Goal: Find specific page/section: Find specific page/section

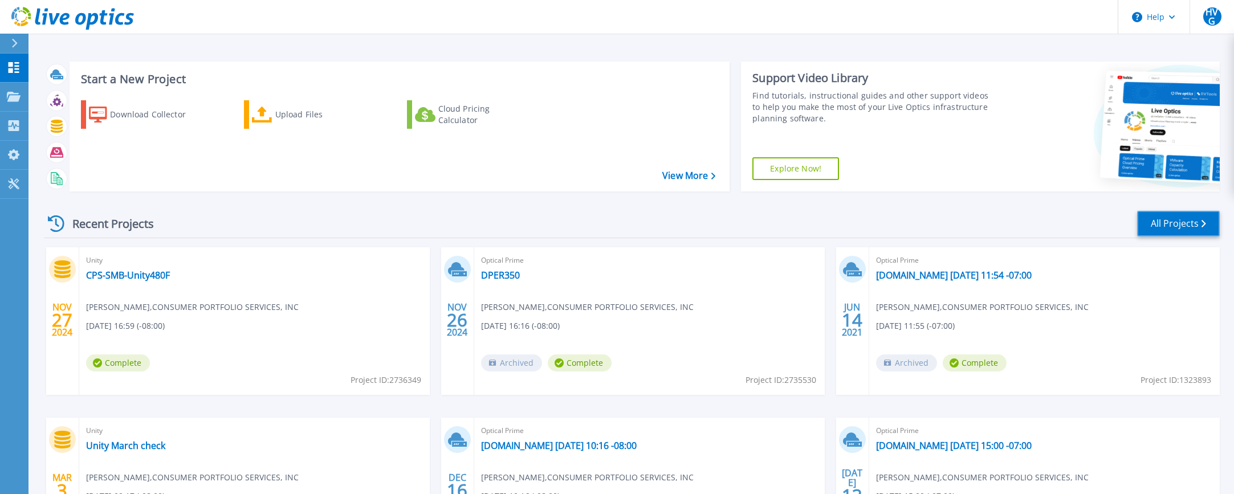
click at [1164, 225] on link "All Projects" at bounding box center [1178, 224] width 83 height 26
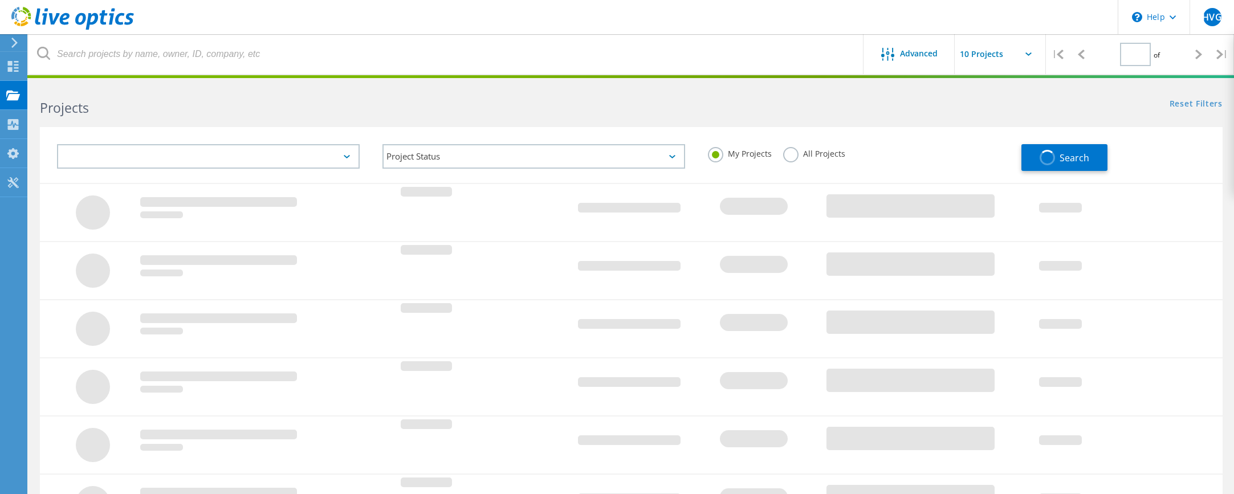
type input "1"
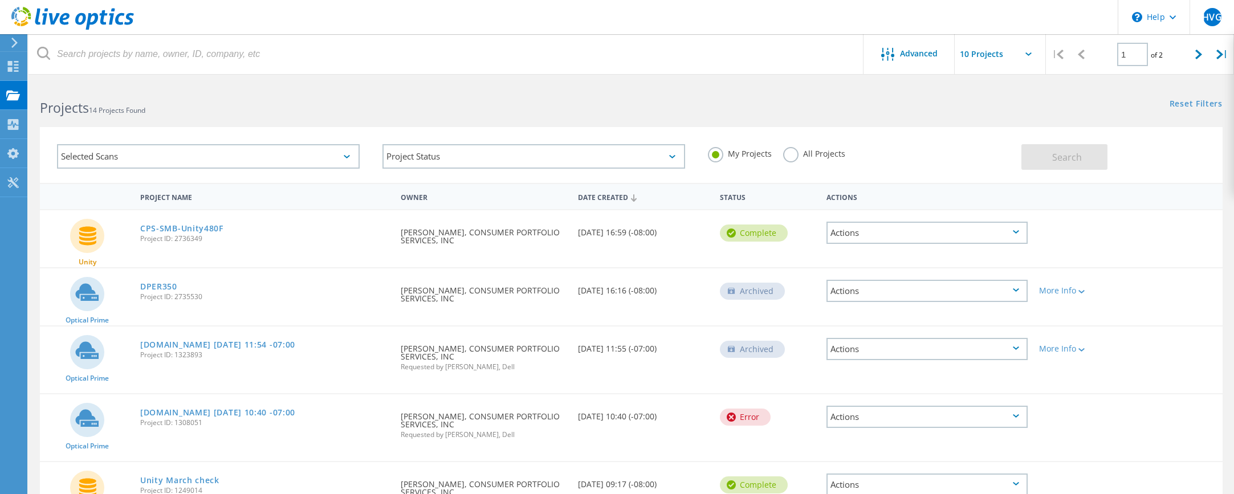
click at [627, 196] on div "Date Created" at bounding box center [643, 197] width 142 height 22
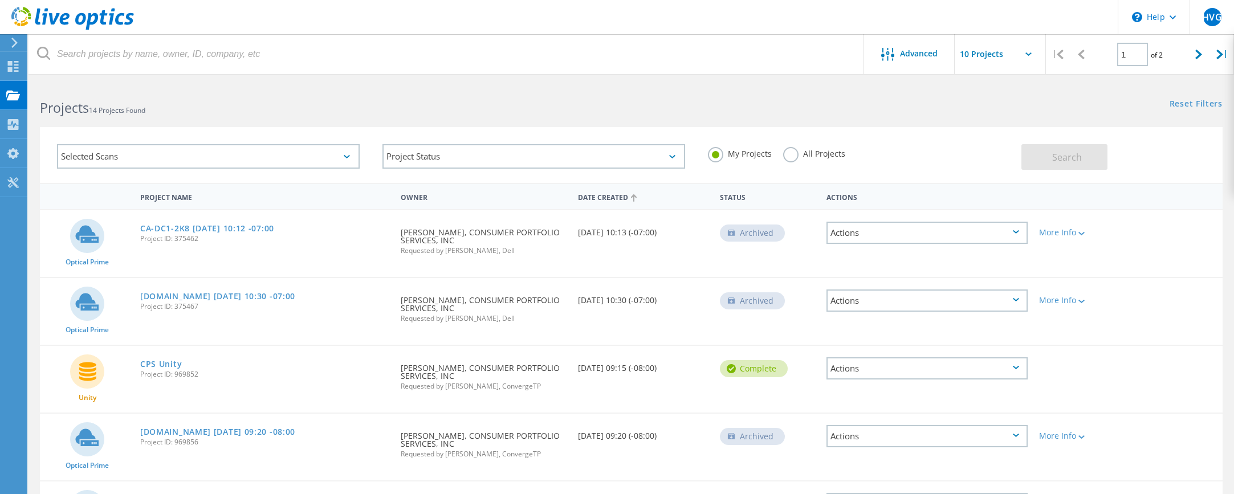
click at [627, 196] on div "Date Created" at bounding box center [643, 197] width 142 height 22
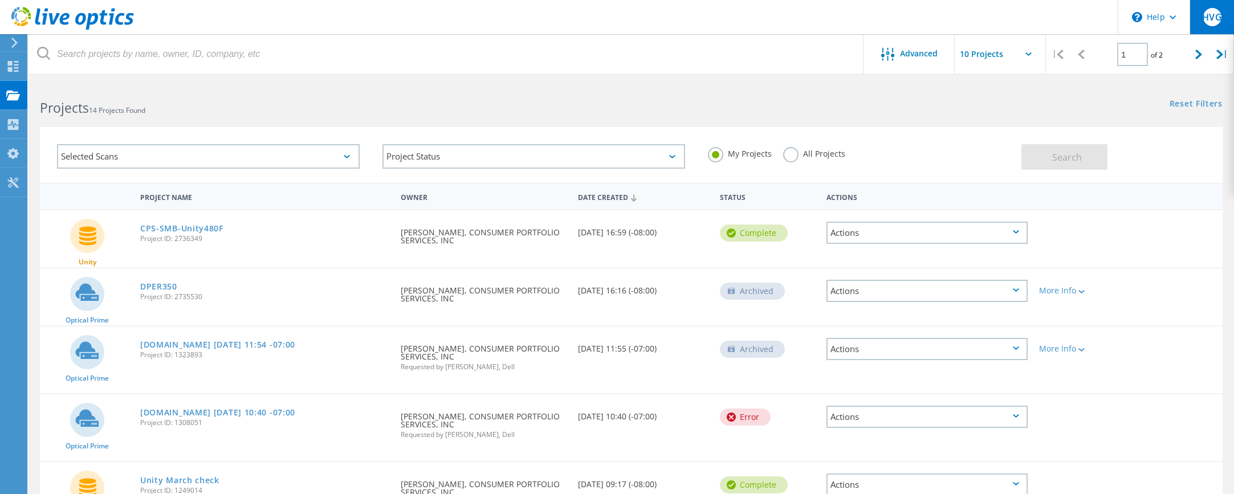
click at [1211, 16] on span "HVG" at bounding box center [1211, 17] width 19 height 9
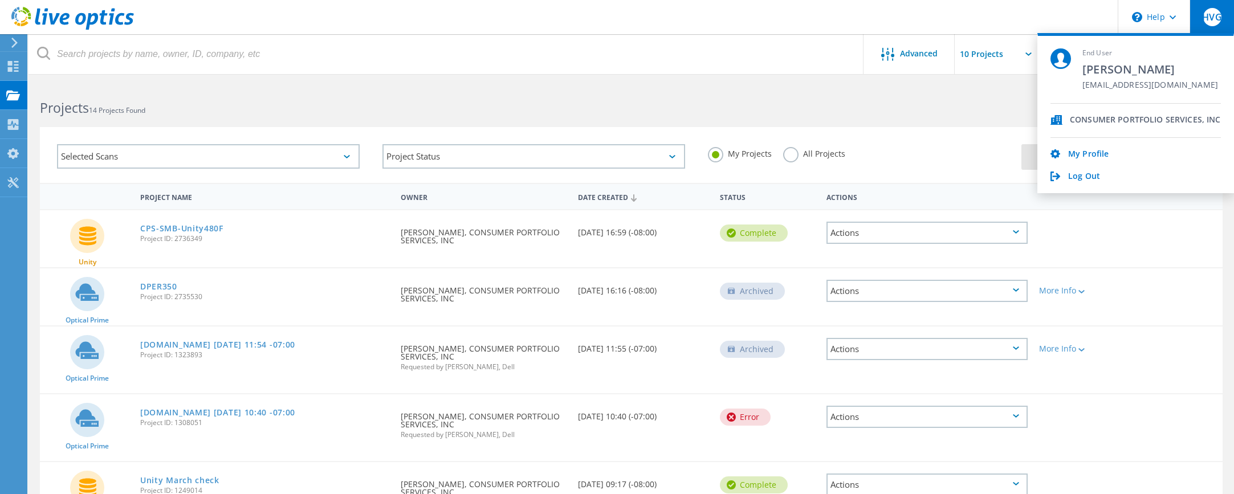
click at [786, 152] on label "All Projects" at bounding box center [814, 152] width 62 height 11
click at [0, 0] on input "All Projects" at bounding box center [0, 0] width 0 height 0
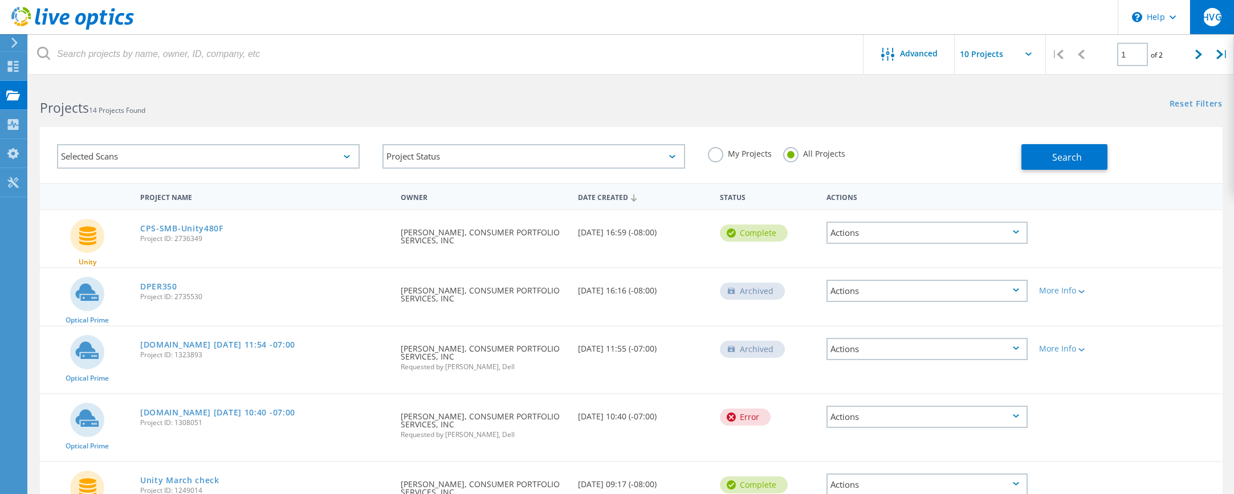
click at [1212, 17] on span "HVG" at bounding box center [1211, 17] width 19 height 9
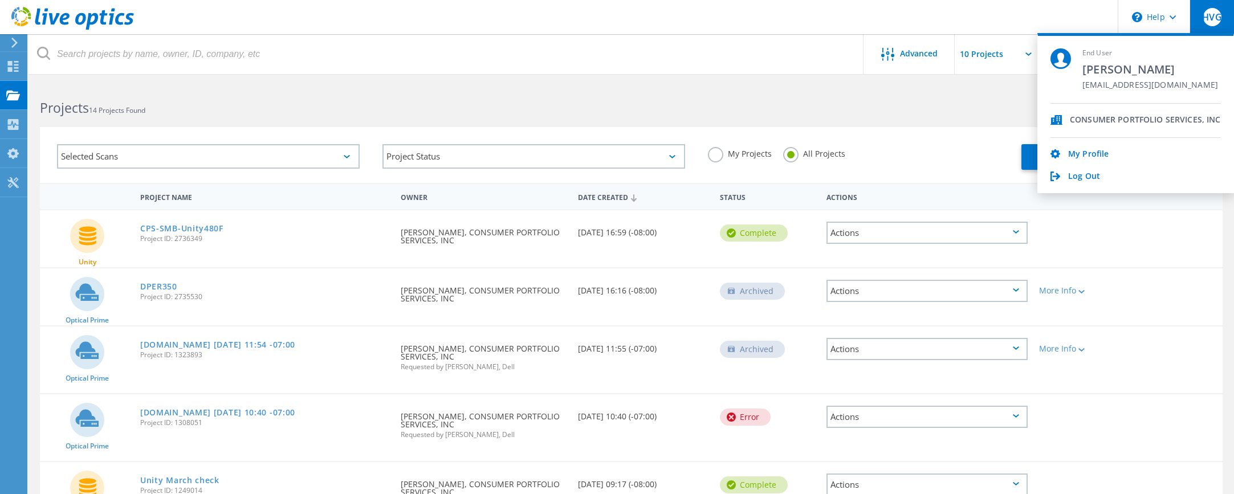
click at [1155, 240] on div "Unity CPS-SMB-Unity480F Project ID: 2736349 Requested By [PERSON_NAME], CONSUME…" at bounding box center [631, 238] width 1183 height 57
